Goal: Navigation & Orientation: Find specific page/section

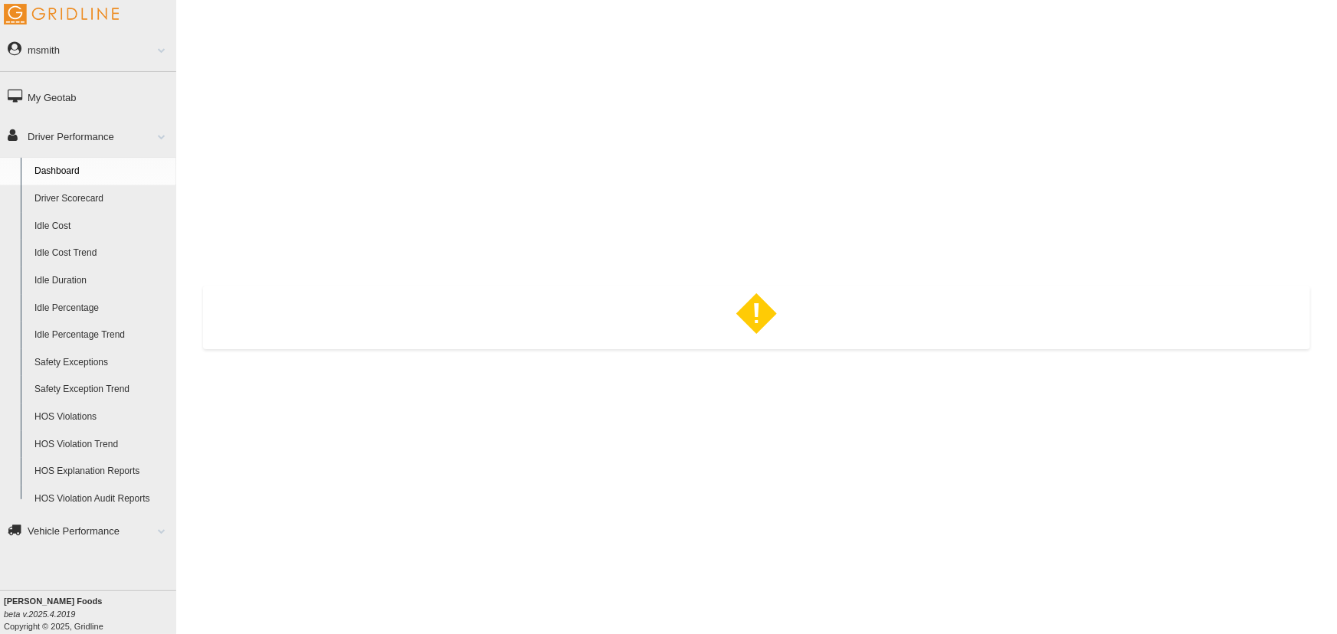
click at [85, 198] on link "Driver Scorecard" at bounding box center [102, 199] width 149 height 28
click at [77, 95] on link "My Geotab" at bounding box center [88, 97] width 176 height 34
click at [69, 45] on link "msmith" at bounding box center [88, 49] width 176 height 34
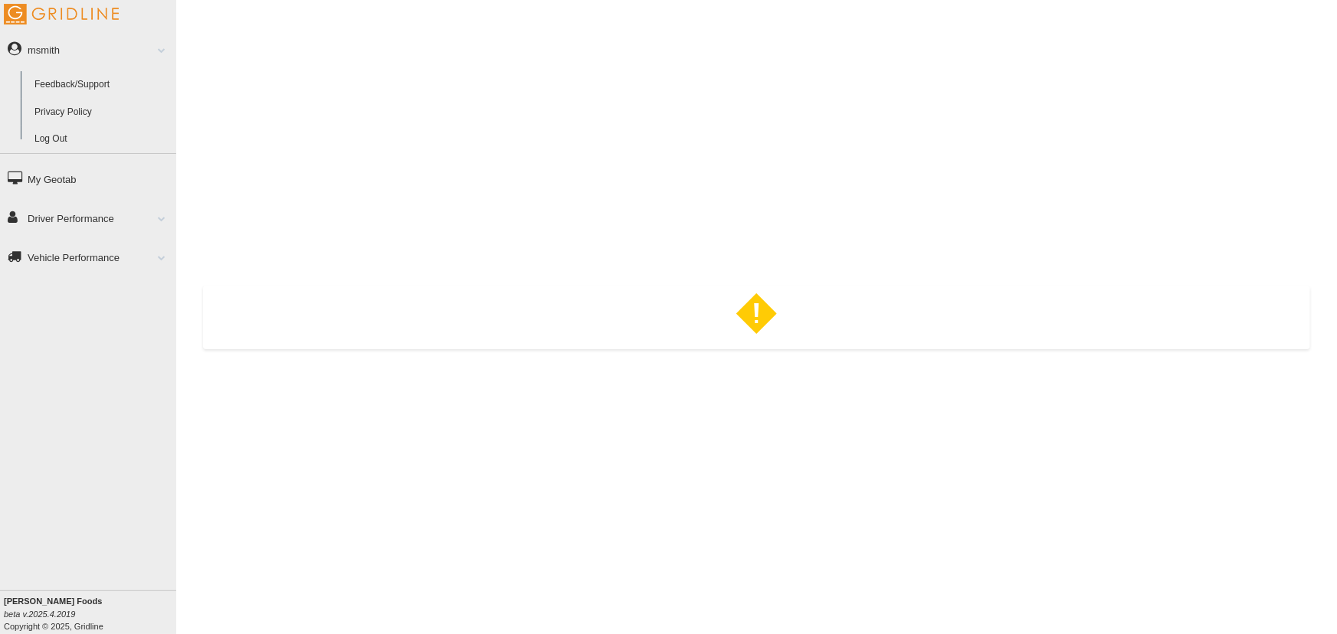
click at [64, 141] on link "Log Out" at bounding box center [102, 140] width 149 height 28
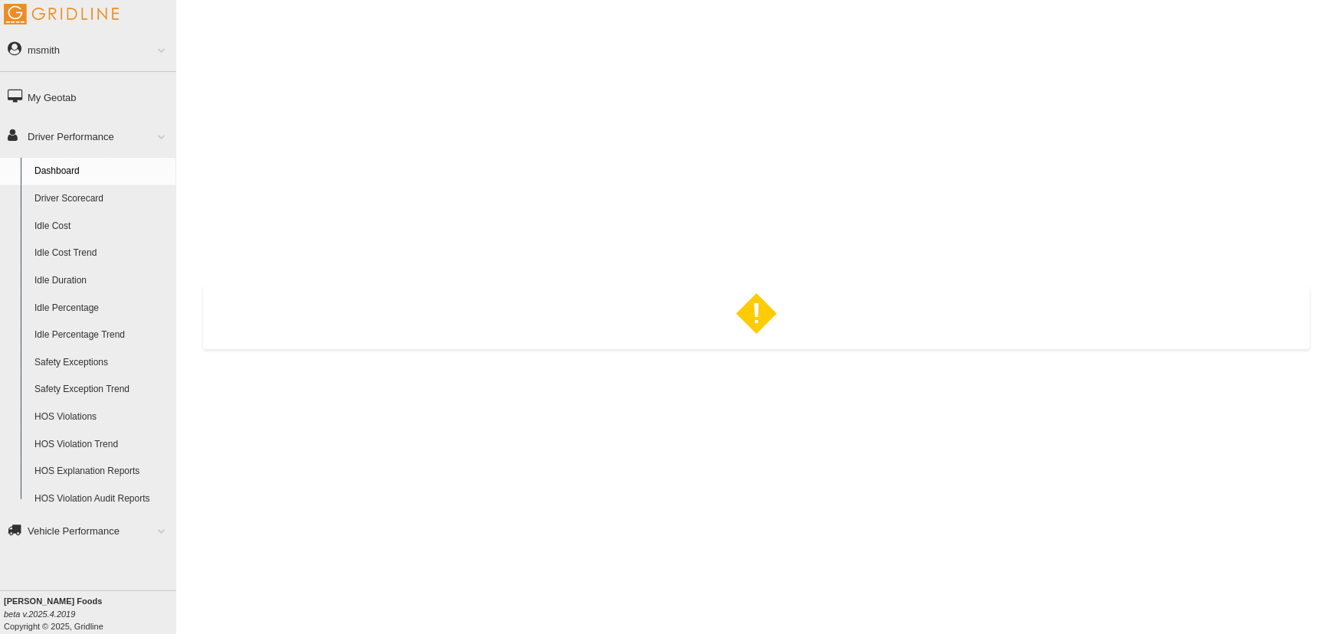
click at [115, 201] on link "Driver Scorecard" at bounding box center [102, 199] width 149 height 28
click at [77, 230] on link "Idle Cost" at bounding box center [102, 227] width 149 height 28
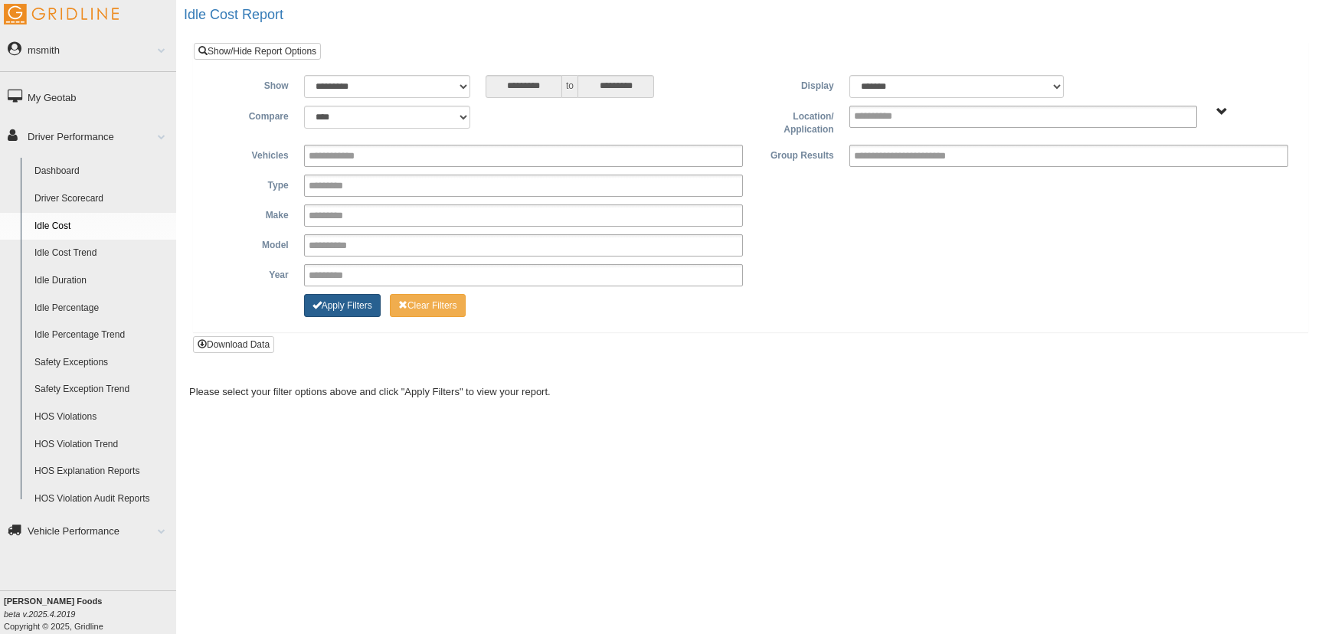
click at [375, 299] on button "Apply Filters" at bounding box center [342, 305] width 77 height 23
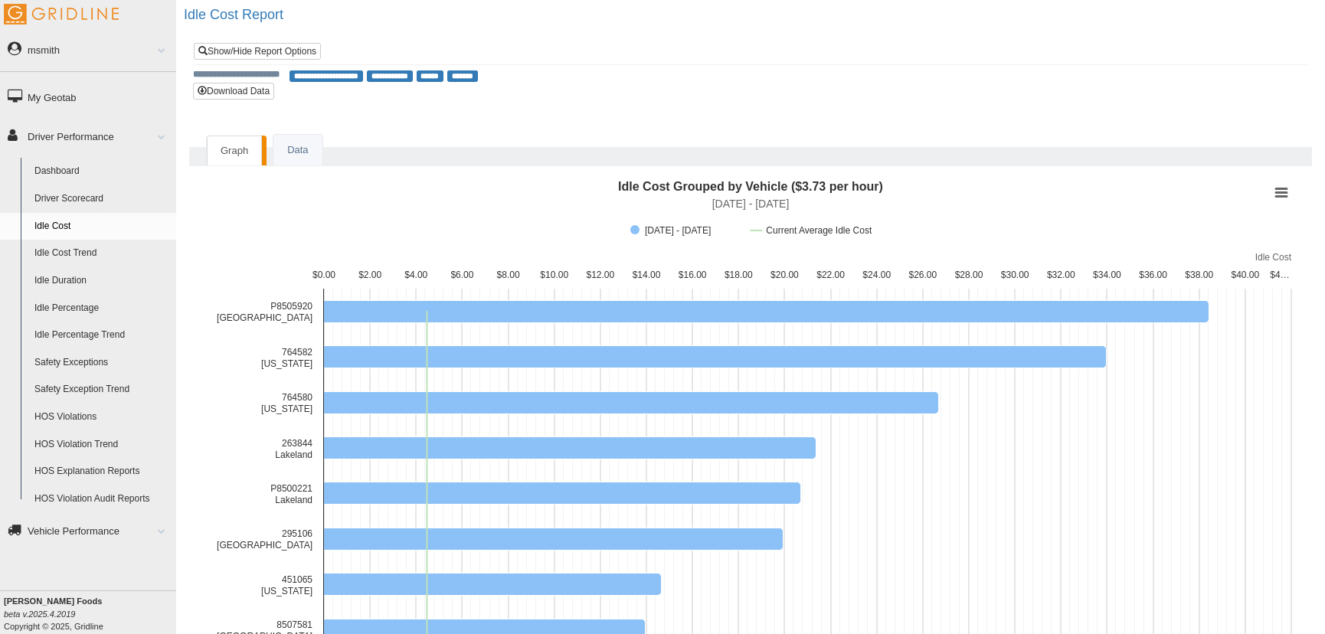
click at [80, 366] on link "Safety Exceptions" at bounding box center [102, 363] width 149 height 28
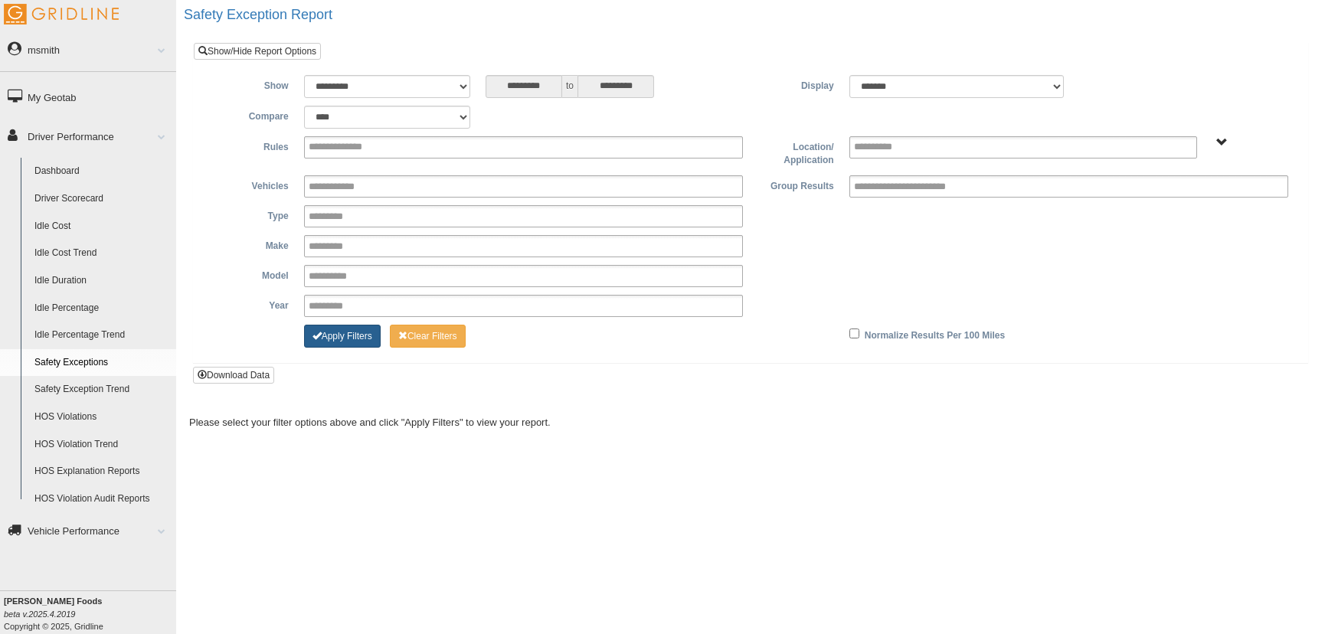
click at [368, 330] on button "Apply Filters" at bounding box center [342, 336] width 77 height 23
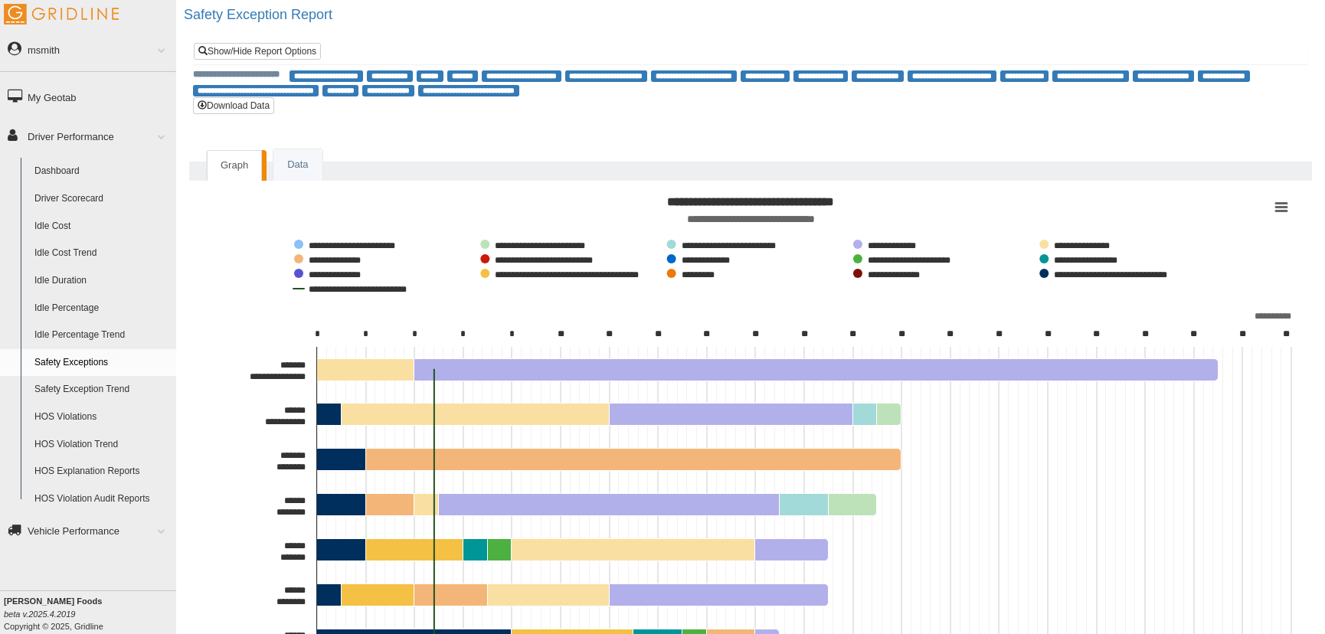
click at [85, 281] on link "Idle Duration" at bounding box center [102, 281] width 149 height 28
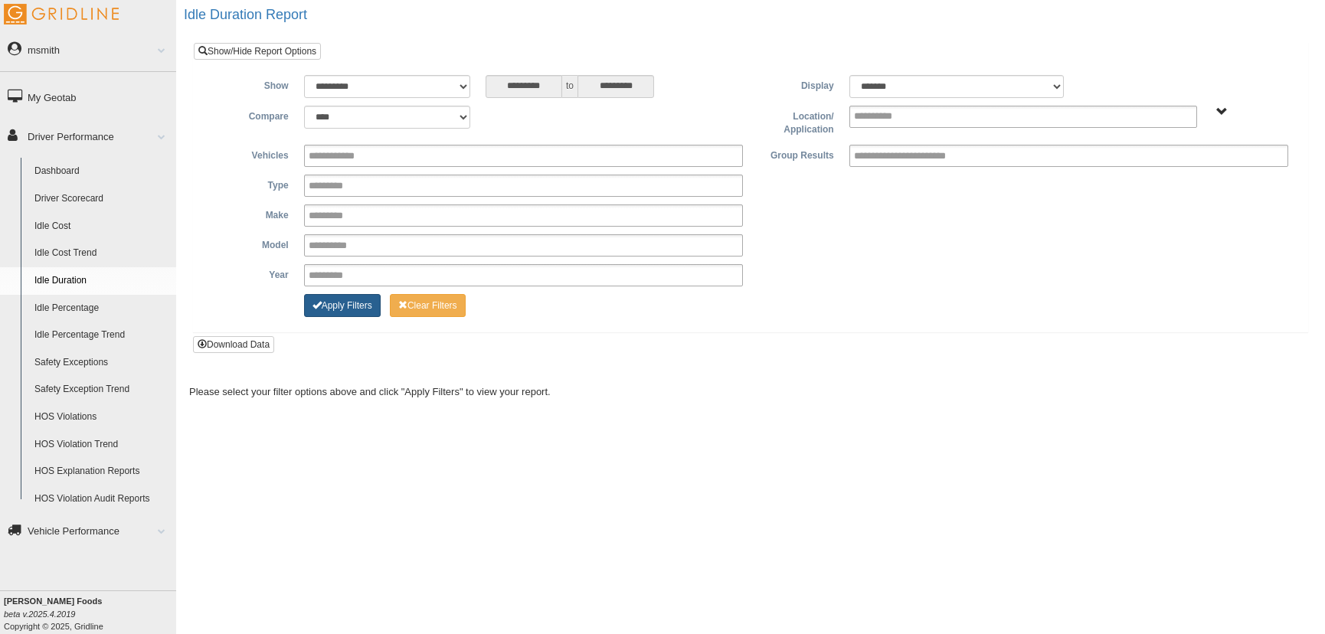
click at [318, 308] on span "Change Filter Options" at bounding box center [316, 304] width 9 height 9
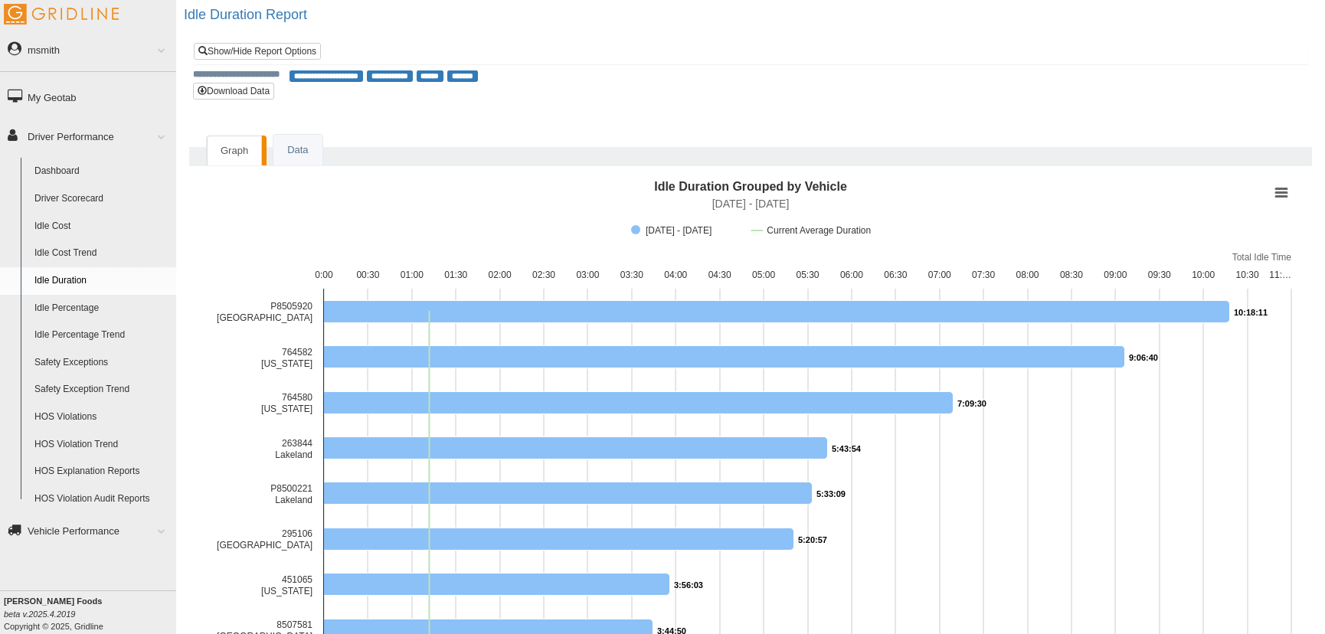
click at [84, 417] on link "HOS Violations" at bounding box center [102, 418] width 149 height 28
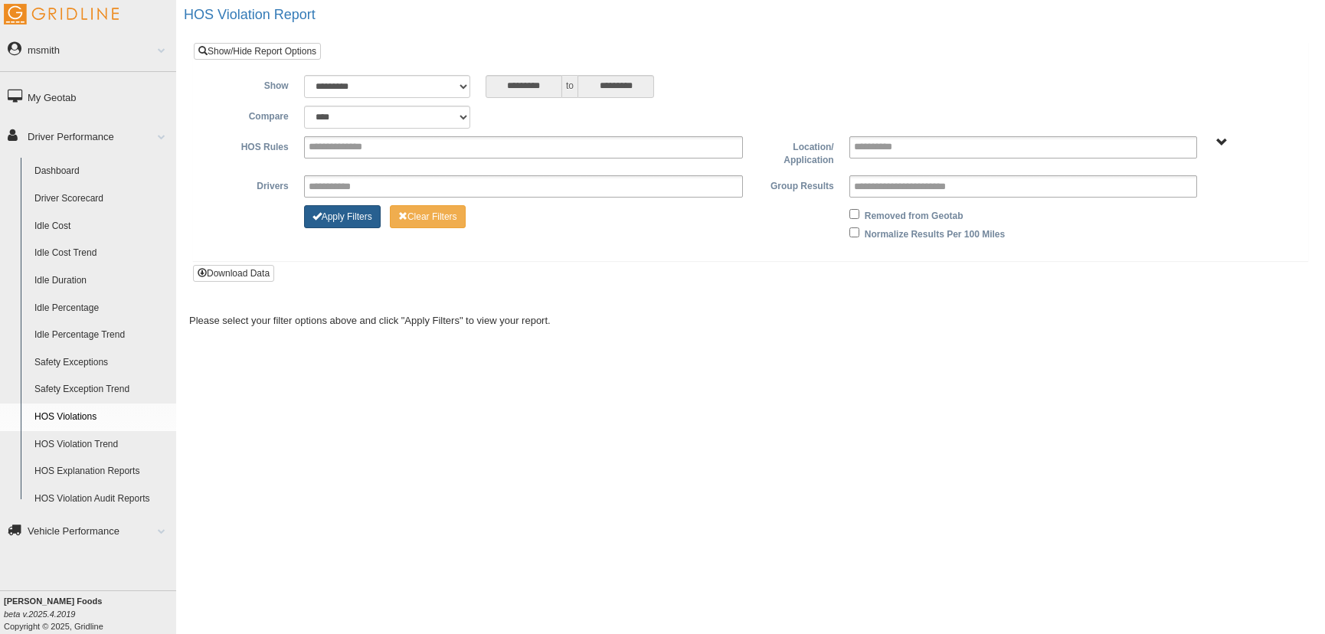
click at [339, 206] on button "Apply Filters" at bounding box center [342, 216] width 77 height 23
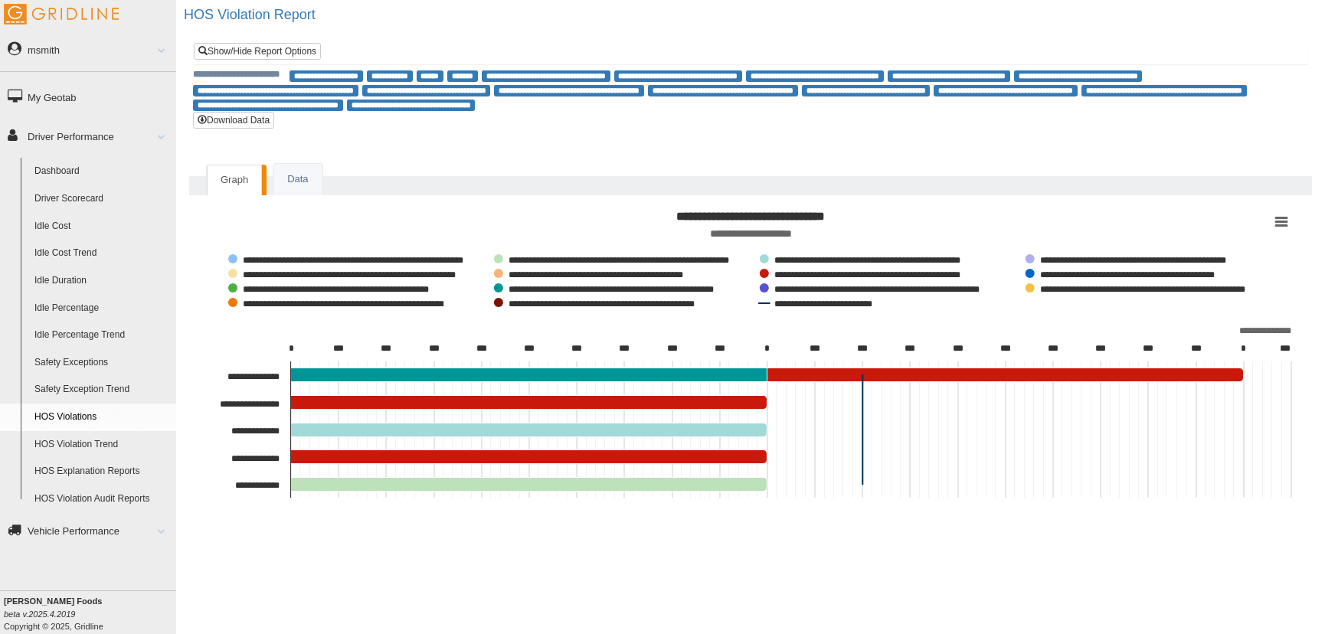
click at [100, 180] on link "Dashboard" at bounding box center [102, 172] width 149 height 28
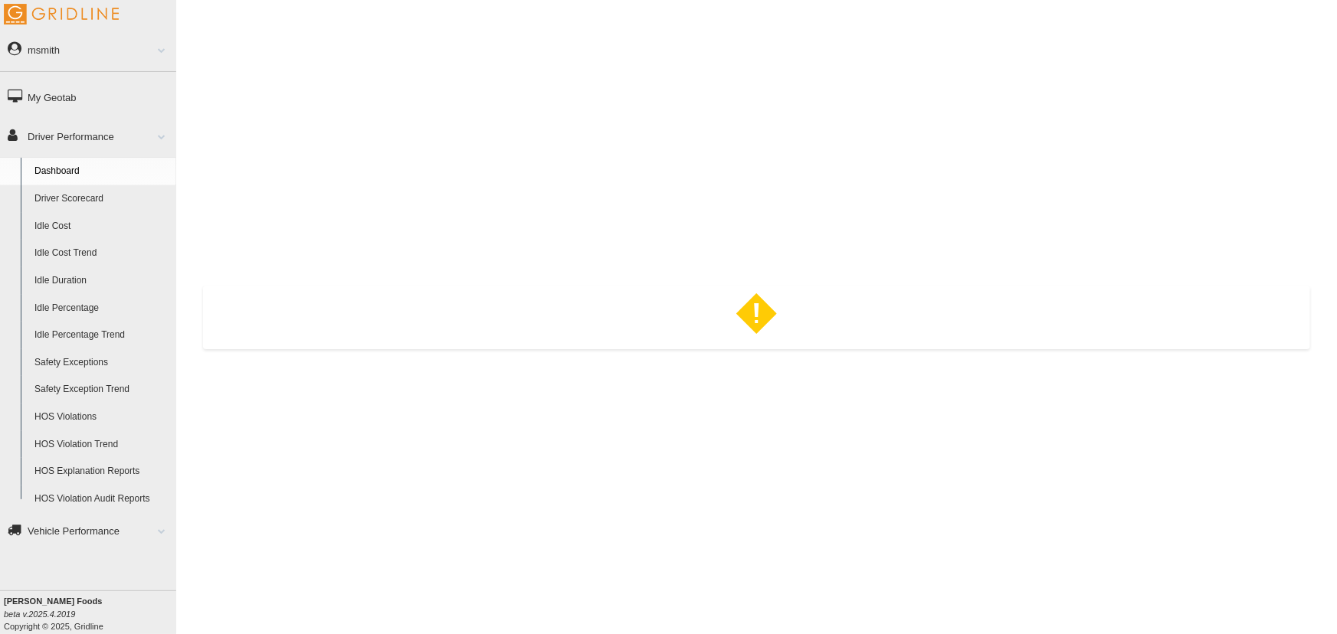
click at [91, 197] on link "Driver Scorecard" at bounding box center [102, 199] width 149 height 28
click at [56, 171] on link "Dashboard" at bounding box center [102, 172] width 149 height 28
click at [105, 142] on link "Driver Performance" at bounding box center [88, 136] width 176 height 34
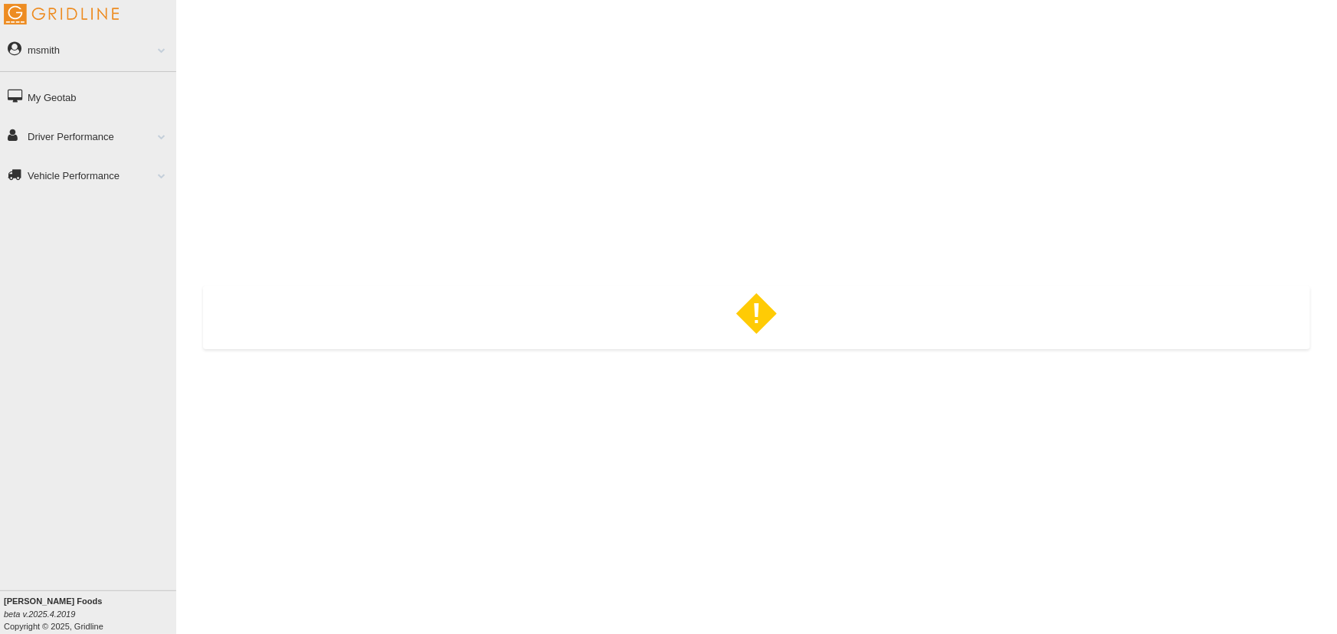
click at [97, 38] on link "msmith" at bounding box center [88, 49] width 176 height 34
click at [55, 138] on link "Log Out" at bounding box center [102, 140] width 149 height 28
